Goal: Use online tool/utility: Utilize a website feature to perform a specific function

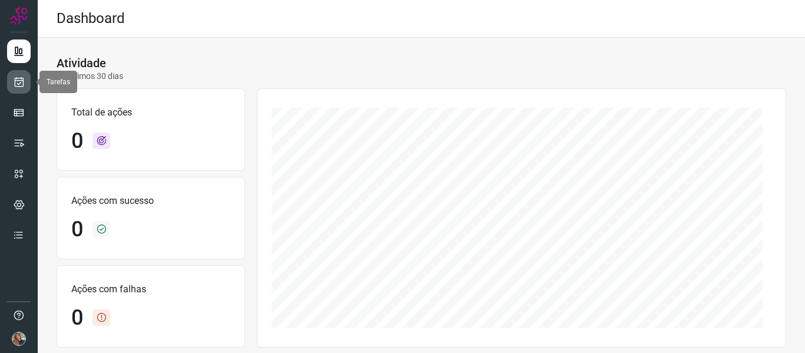
click at [20, 78] on icon at bounding box center [19, 82] width 12 height 12
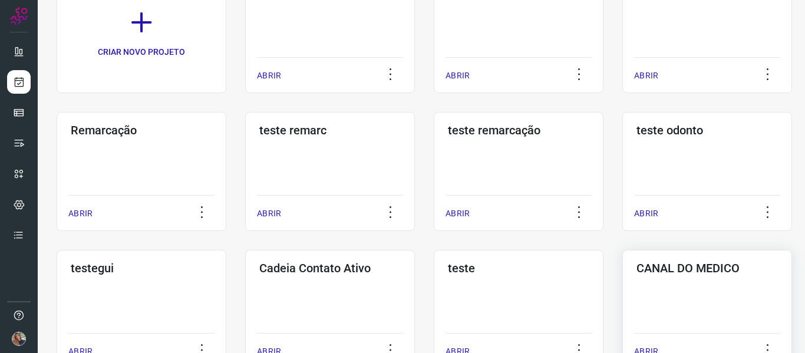
scroll to position [177, 0]
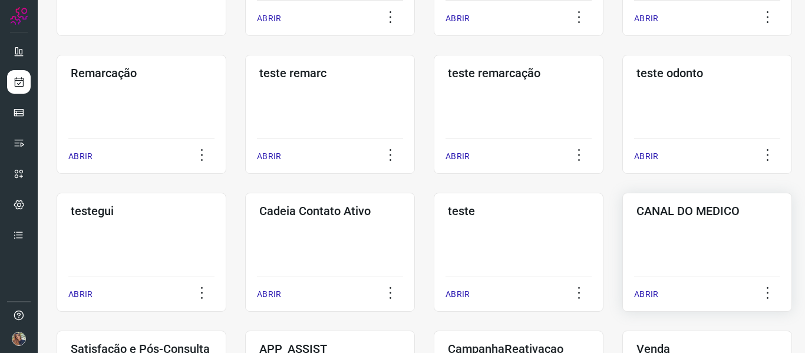
click at [646, 287] on div "ABRIR" at bounding box center [707, 290] width 146 height 29
click at [644, 290] on p "ABRIR" at bounding box center [646, 294] width 24 height 12
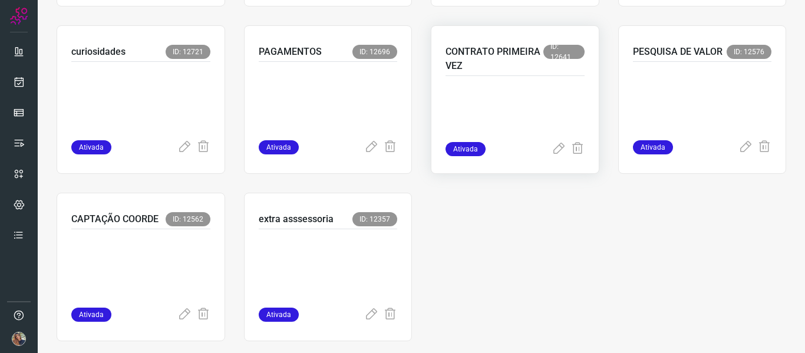
scroll to position [253, 0]
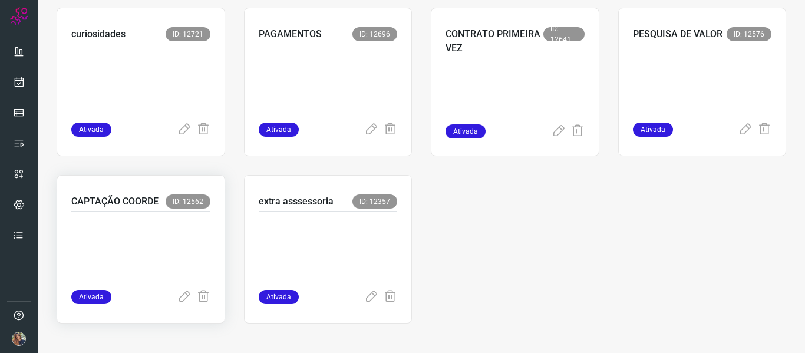
click at [108, 237] on p at bounding box center [140, 248] width 139 height 59
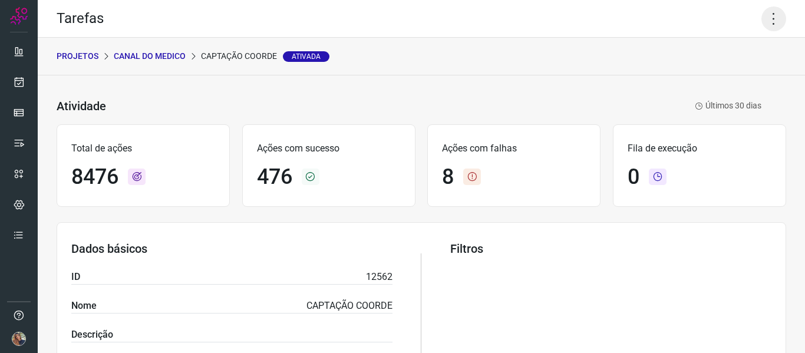
click at [762, 17] on icon at bounding box center [773, 18] width 25 height 25
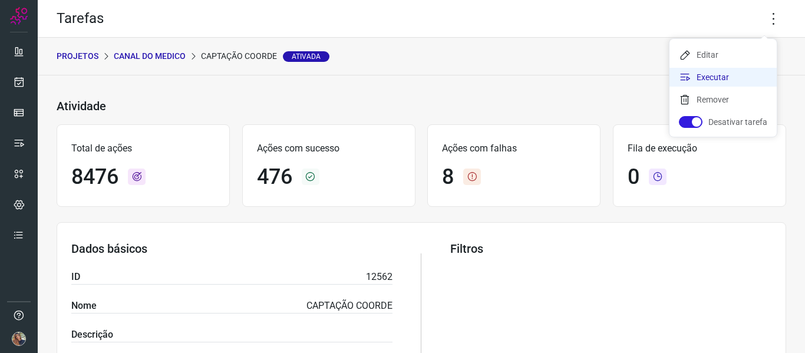
click at [717, 78] on li "Executar" at bounding box center [722, 77] width 107 height 19
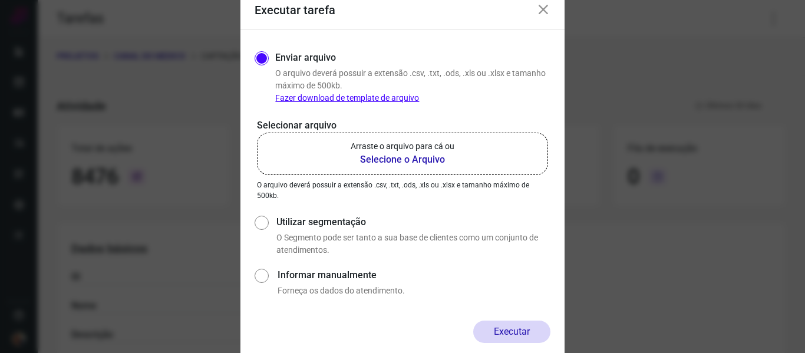
click at [401, 158] on b "Selecione o Arquivo" at bounding box center [403, 160] width 104 height 14
click at [0, 0] on input "Arraste o arquivo para cá ou Selecione o Arquivo" at bounding box center [0, 0] width 0 height 0
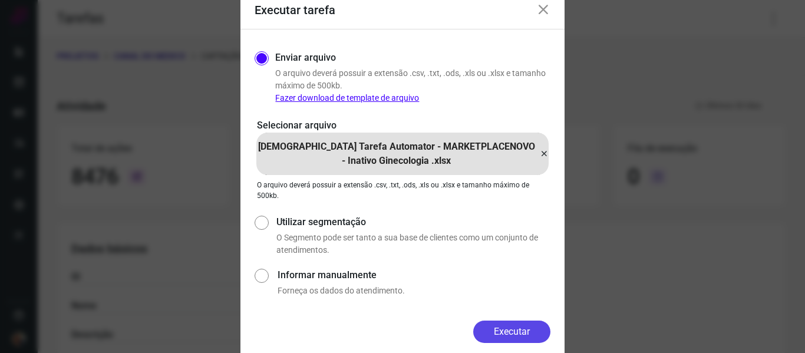
click at [529, 322] on button "Executar" at bounding box center [511, 332] width 77 height 22
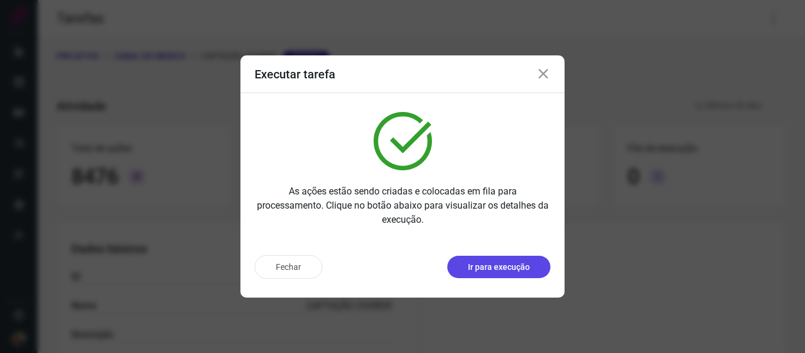
click at [503, 260] on button "Ir para execução" at bounding box center [498, 267] width 103 height 22
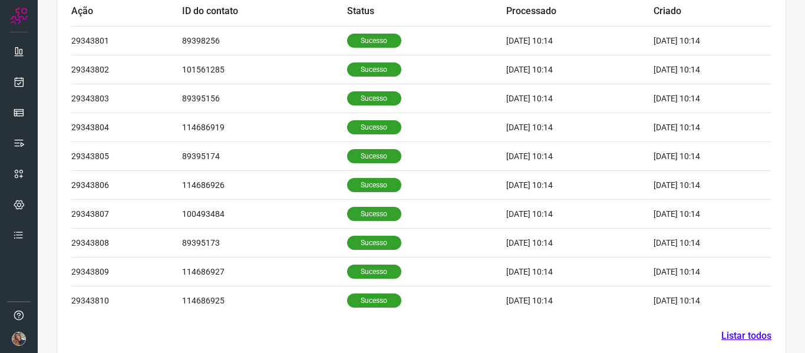
scroll to position [422, 0]
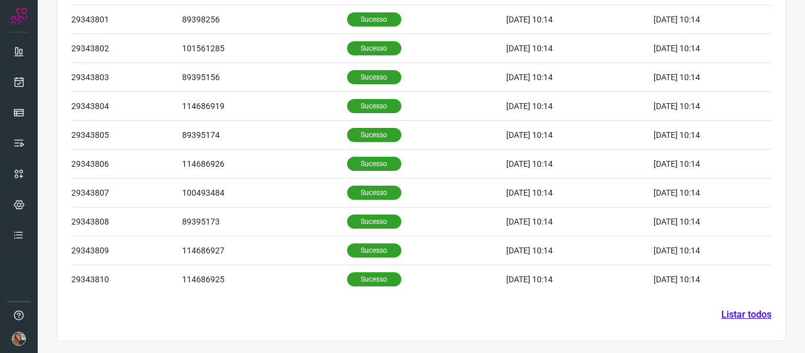
click at [730, 316] on link "Listar todos" at bounding box center [746, 315] width 50 height 14
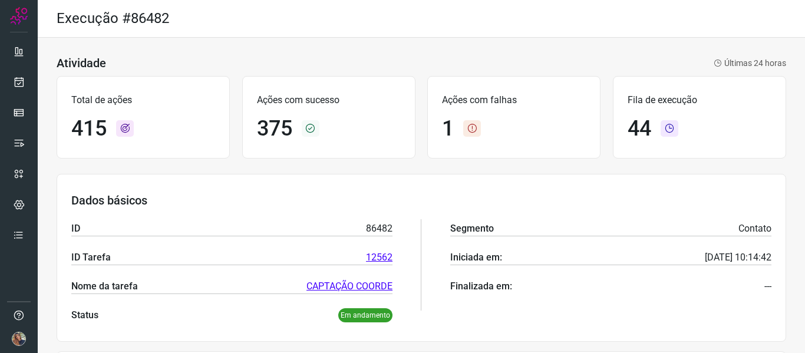
click at [289, 103] on p "Ações com sucesso" at bounding box center [329, 100] width 144 height 14
click at [266, 126] on h1 "375" at bounding box center [274, 128] width 35 height 25
click at [90, 126] on h1 "415" at bounding box center [88, 128] width 35 height 25
click at [262, 121] on h1 "375" at bounding box center [274, 128] width 35 height 25
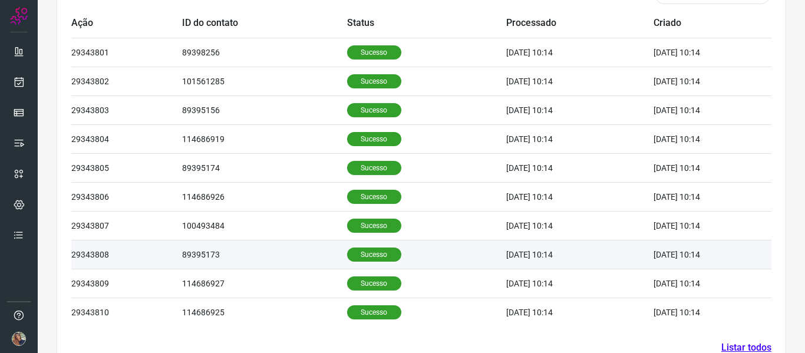
scroll to position [422, 0]
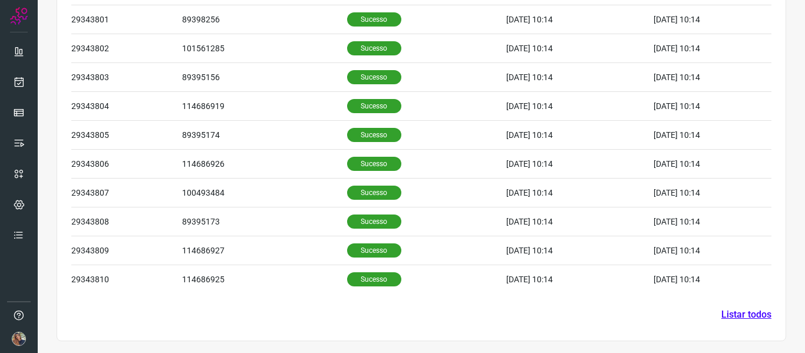
click at [754, 314] on link "Listar todos" at bounding box center [746, 315] width 50 height 14
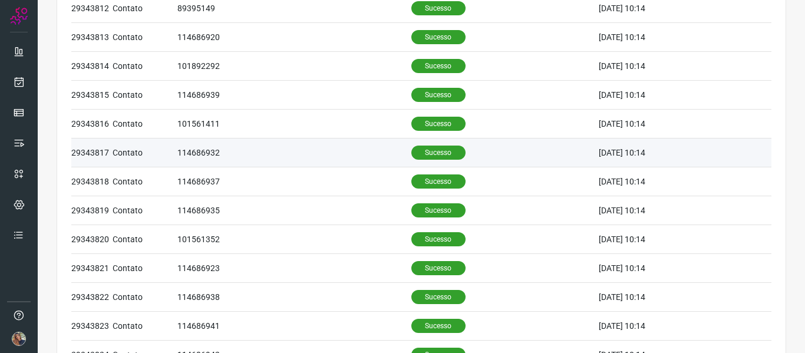
scroll to position [541, 0]
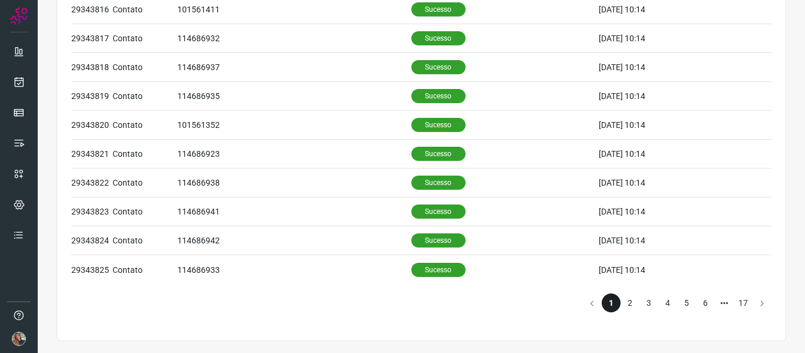
click at [625, 301] on li "2" at bounding box center [630, 302] width 19 height 19
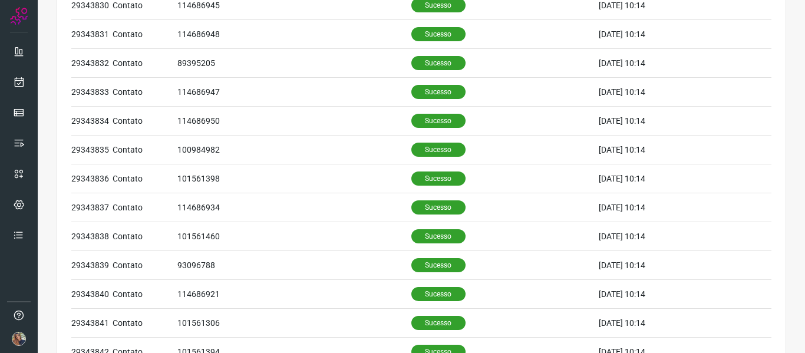
scroll to position [187, 0]
